Goal: Information Seeking & Learning: Learn about a topic

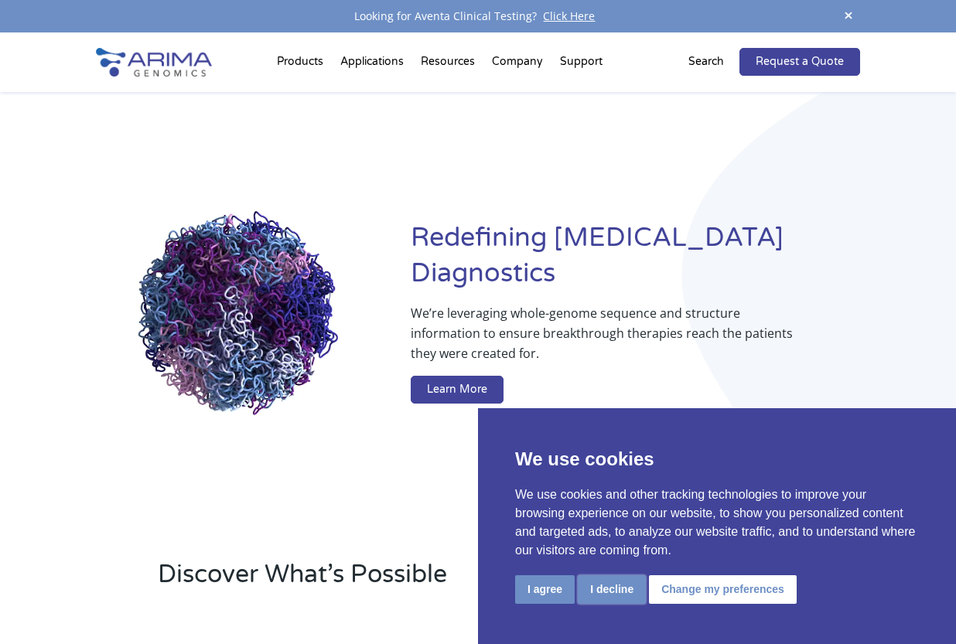
click at [627, 598] on button "I decline" at bounding box center [612, 590] width 68 height 29
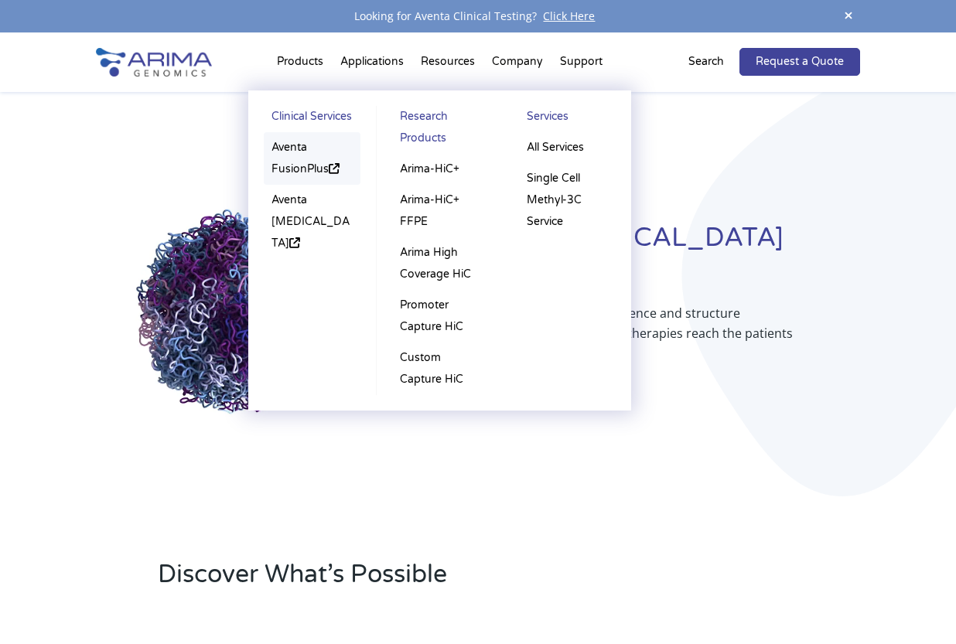
click at [316, 171] on link "Aventa FusionPlus" at bounding box center [312, 158] width 97 height 53
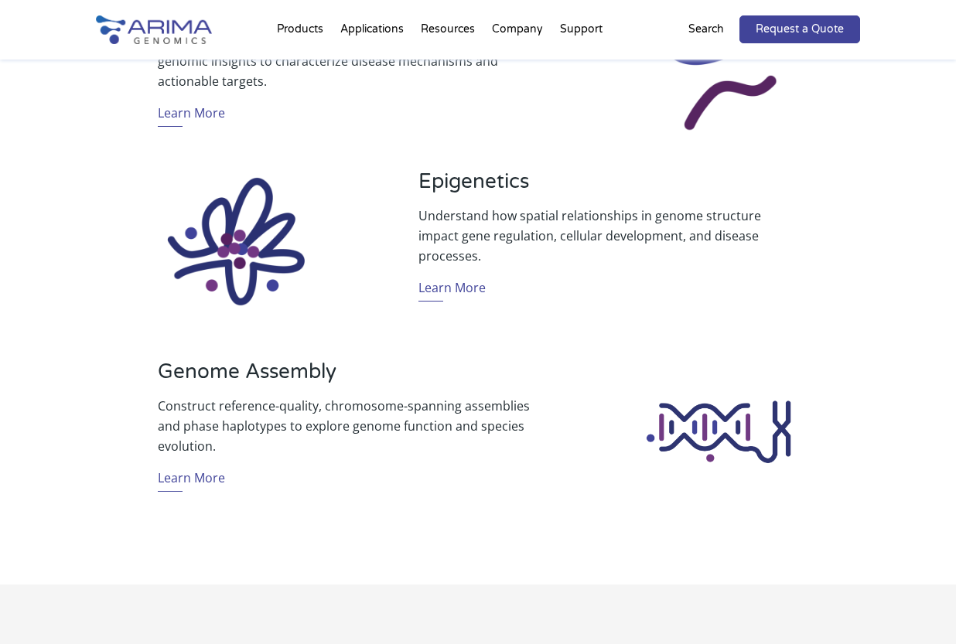
scroll to position [1032, 0]
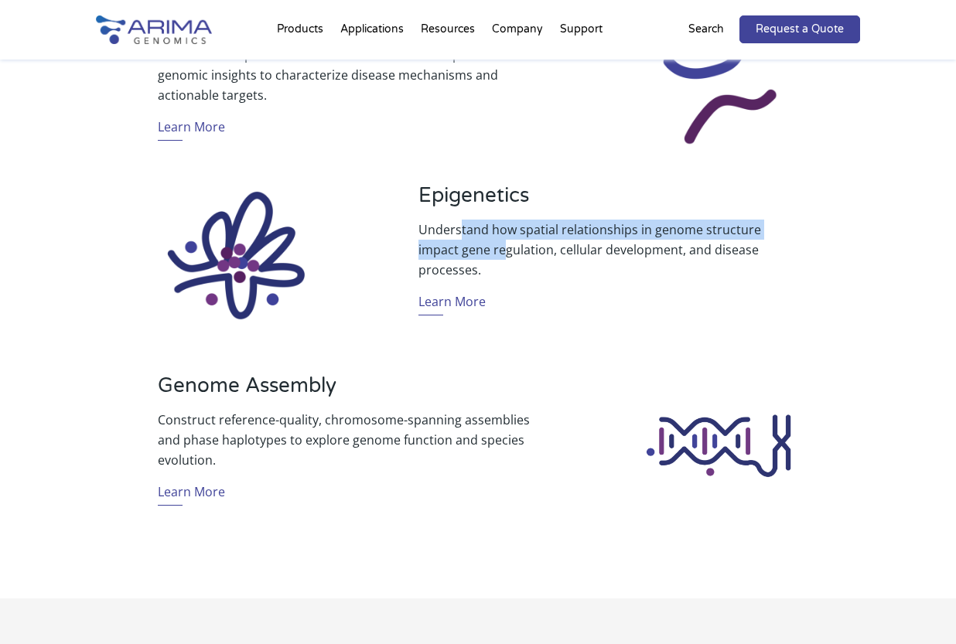
drag, startPoint x: 462, startPoint y: 248, endPoint x: 462, endPoint y: 257, distance: 9.3
click at [462, 257] on p "Understand how spatial relationships in genome structure impact gene regulation…" at bounding box center [609, 250] width 381 height 60
click at [460, 257] on p "Understand how spatial relationships in genome structure impact gene regulation…" at bounding box center [609, 250] width 381 height 60
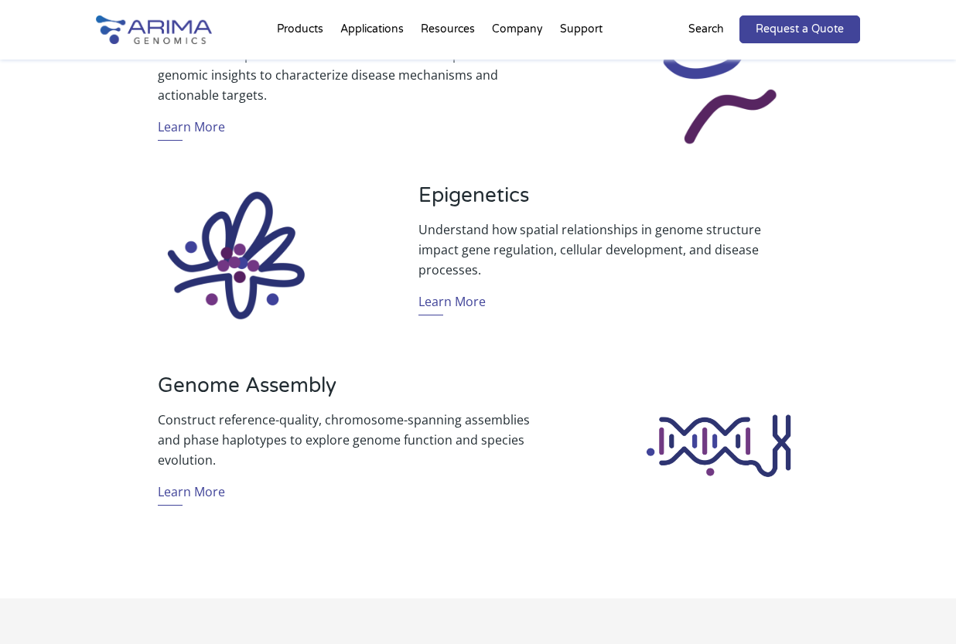
scroll to position [0, 0]
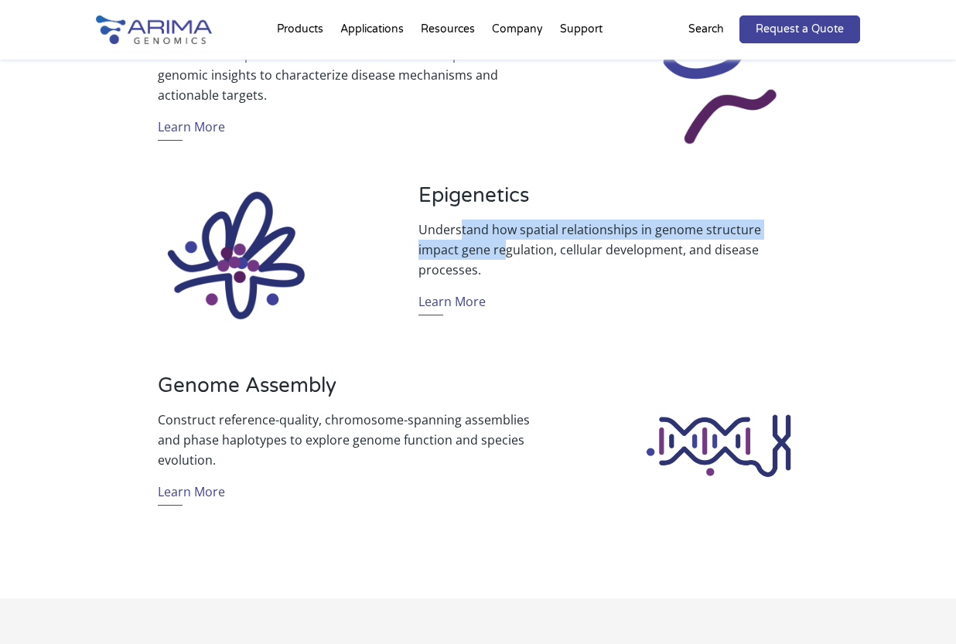
drag, startPoint x: 462, startPoint y: 244, endPoint x: 460, endPoint y: 262, distance: 17.9
click at [460, 262] on p "Understand how spatial relationships in genome structure impact gene regulation…" at bounding box center [609, 250] width 381 height 60
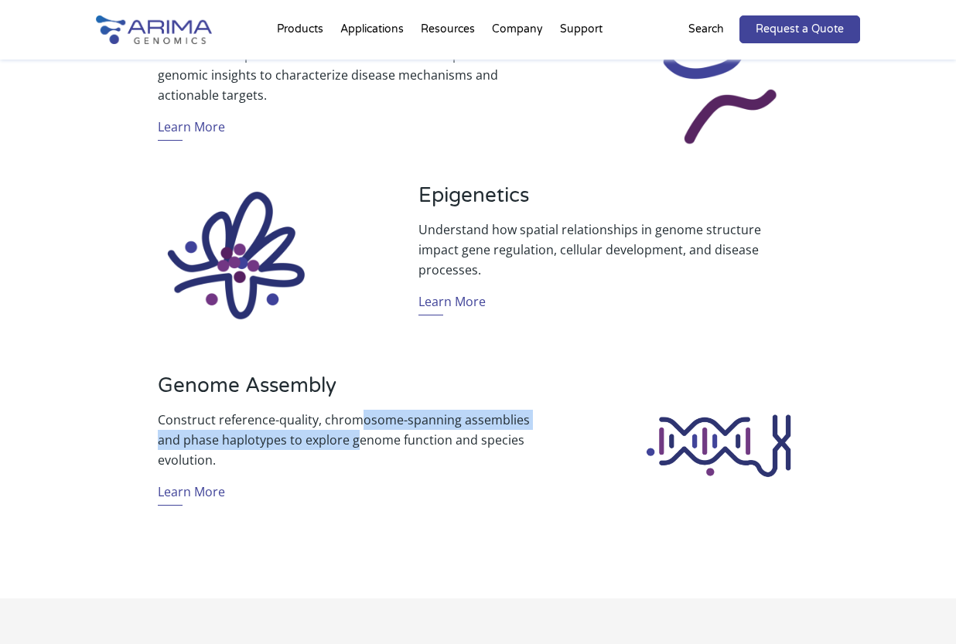
drag, startPoint x: 356, startPoint y: 417, endPoint x: 357, endPoint y: 444, distance: 27.1
click at [357, 444] on p "Construct reference-quality, chromosome-spanning assemblies and phase haplotype…" at bounding box center [348, 440] width 381 height 60
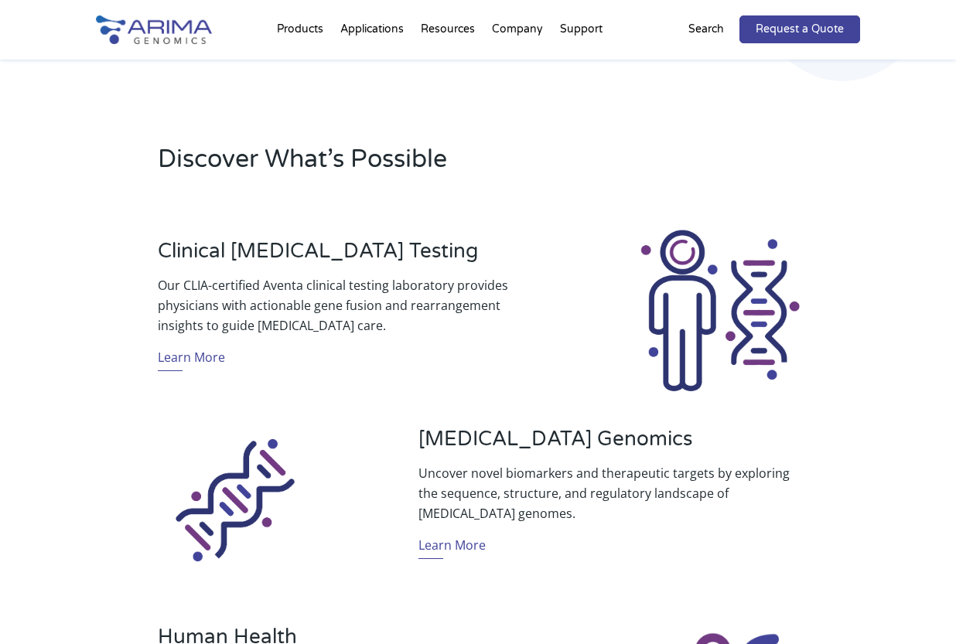
scroll to position [413, 0]
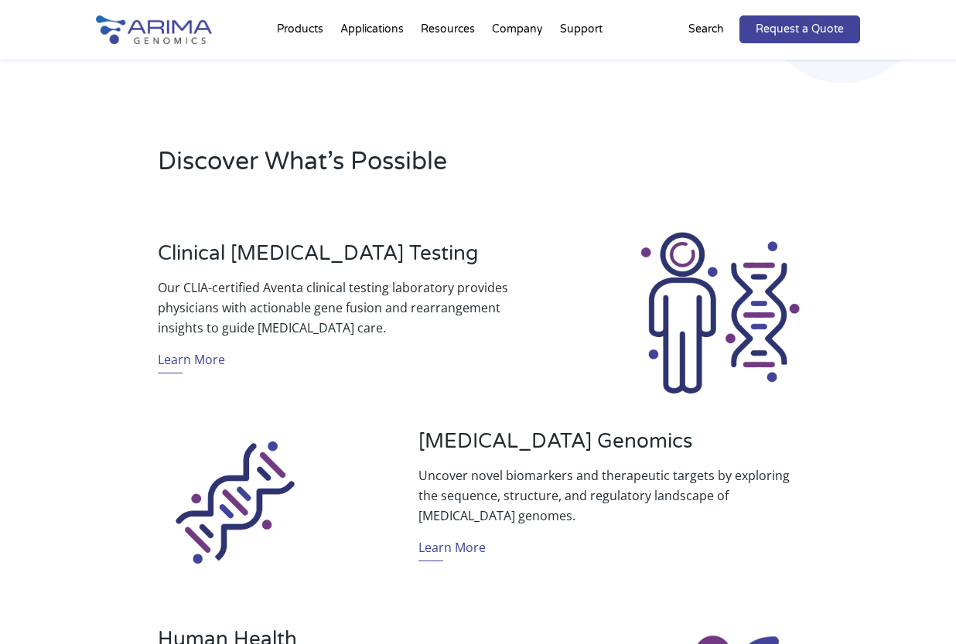
click at [560, 286] on div "Clinical [MEDICAL_DATA] Testing Our CLIA-certified Aventa clinical testing labo…" at bounding box center [478, 313] width 765 height 207
